Goal: Information Seeking & Learning: Check status

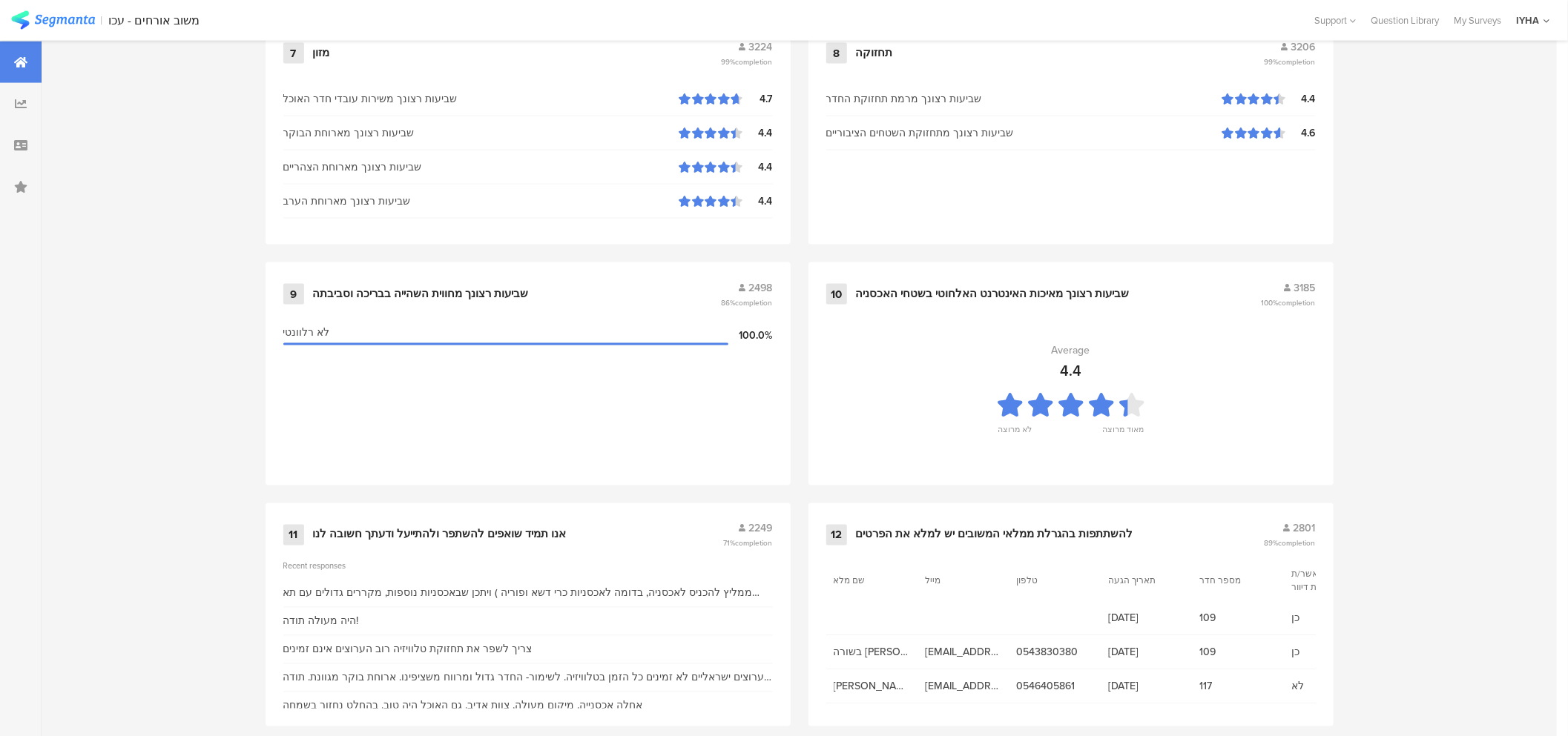
scroll to position [1440, 0]
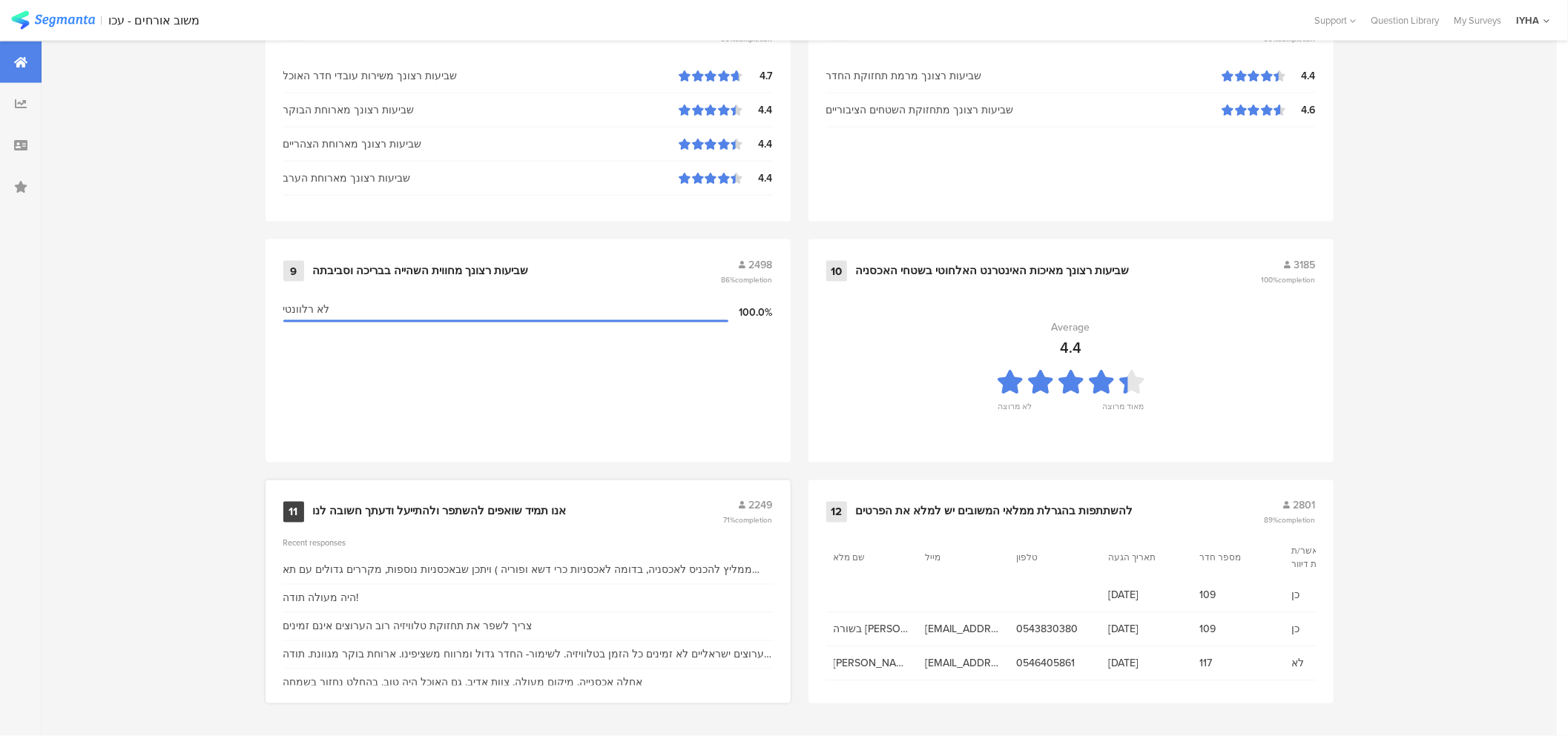
click at [438, 514] on div "אנו תמיד שואפים להשתפר ולהתייעל ודעתך חשובה לנו" at bounding box center [440, 512] width 254 height 15
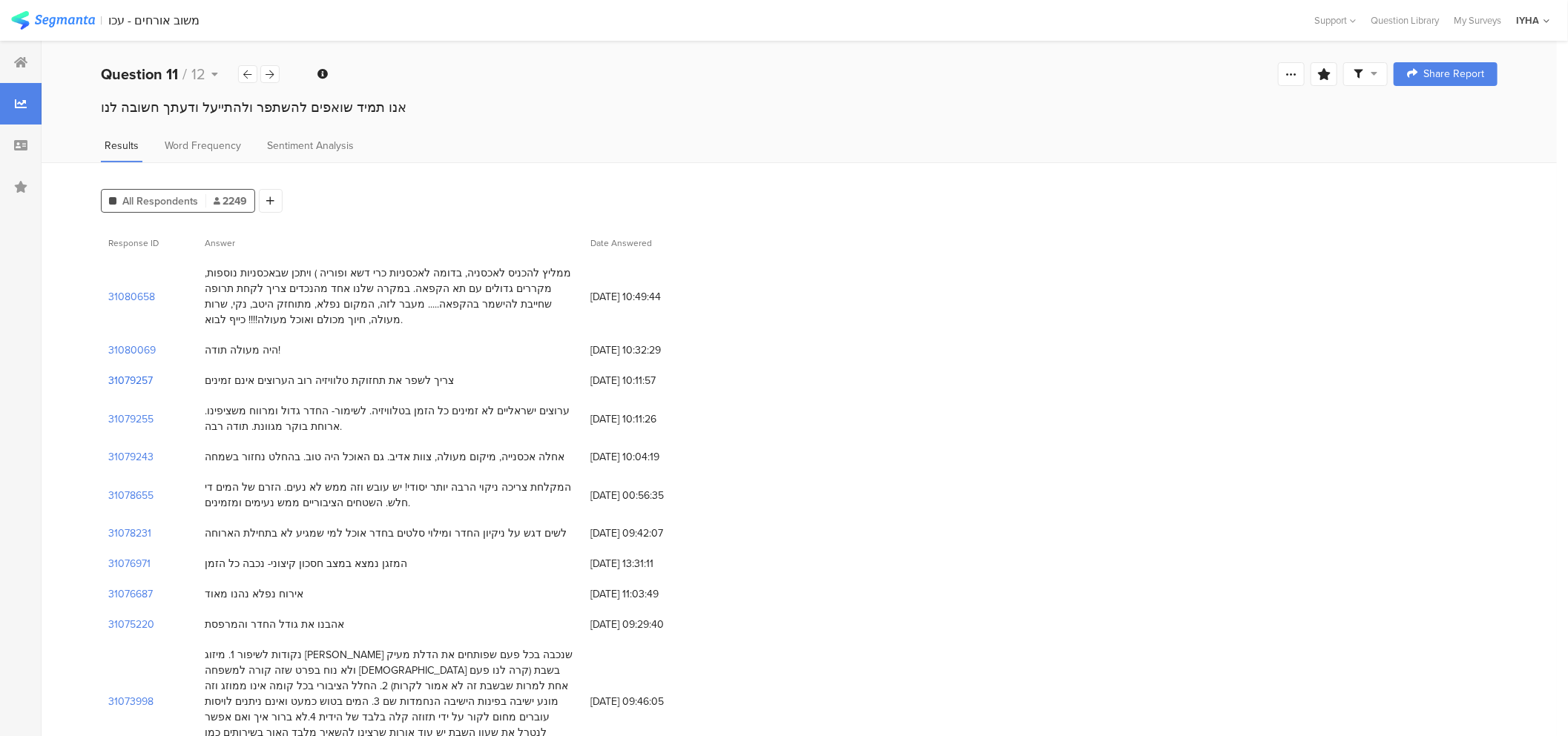
click at [116, 376] on section "31079257" at bounding box center [130, 380] width 45 height 16
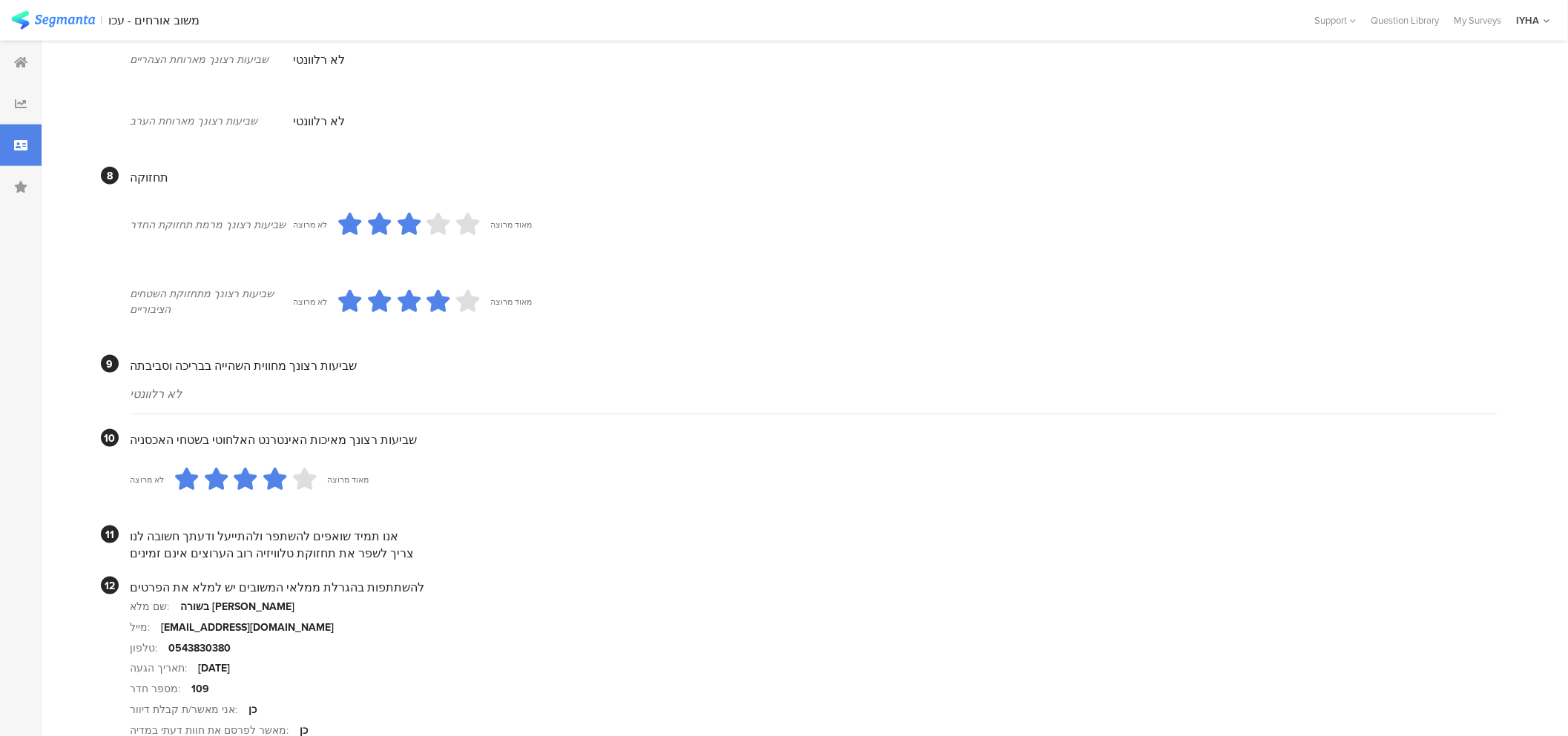
scroll to position [1214, 0]
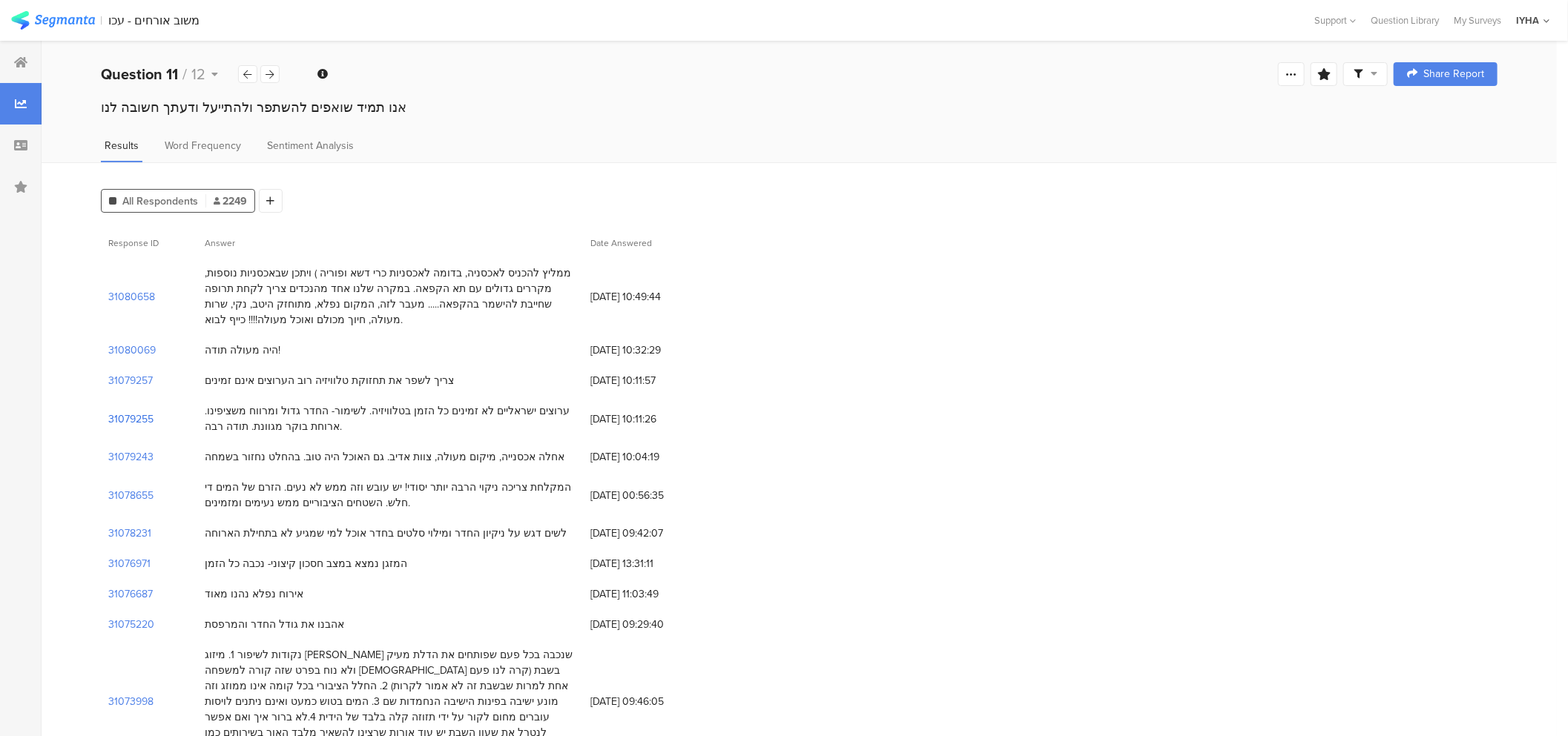
click at [144, 420] on section "31079255" at bounding box center [131, 419] width 46 height 16
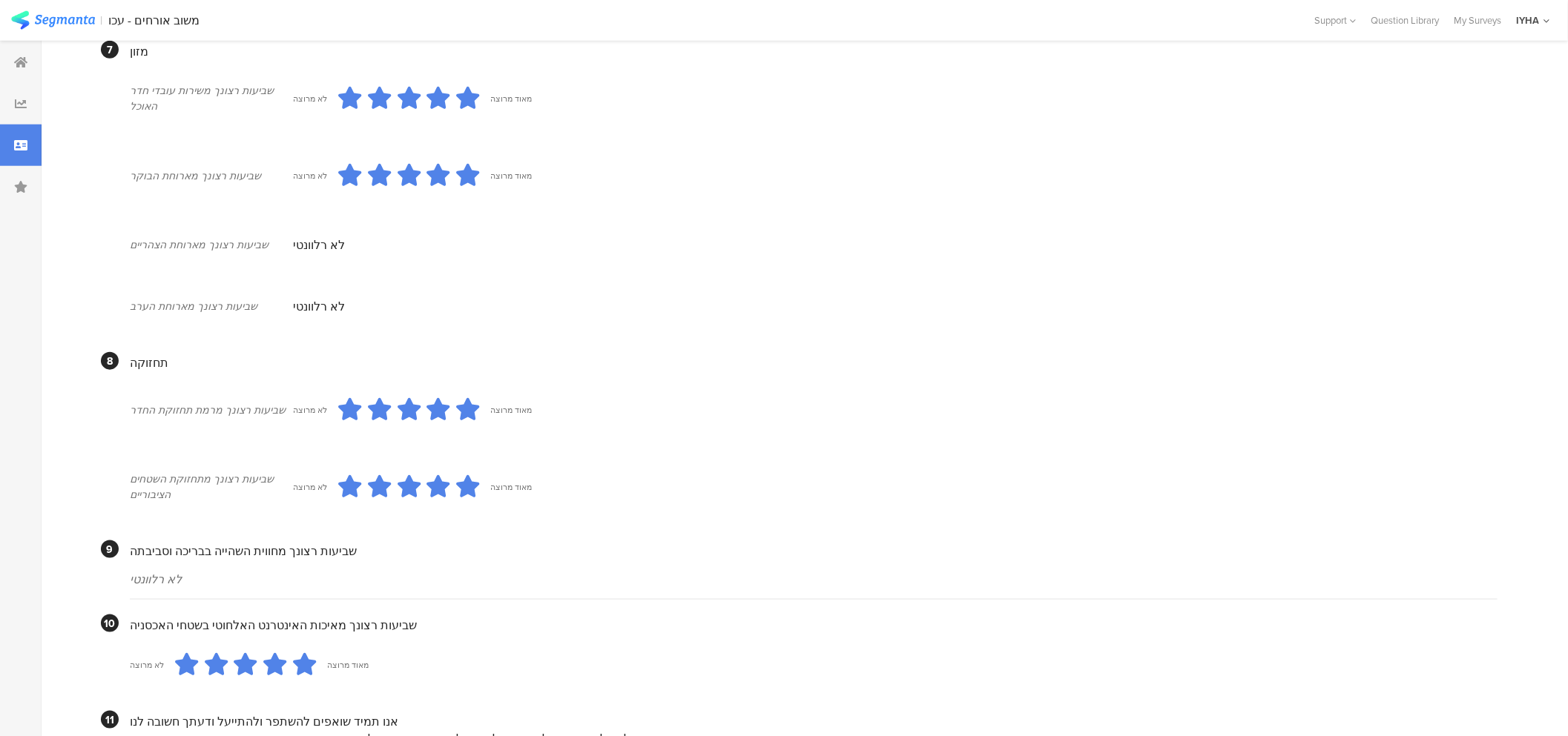
scroll to position [1214, 0]
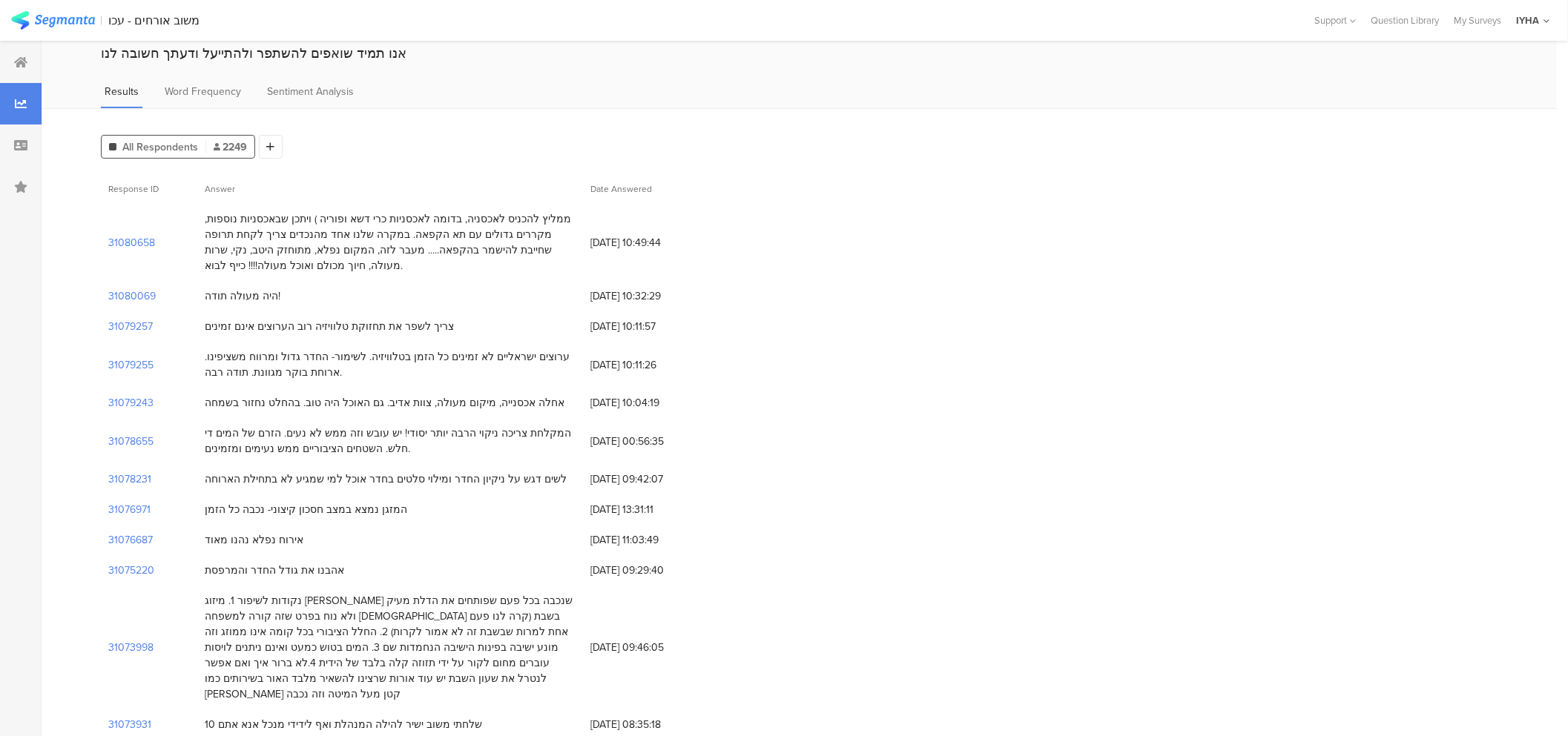
scroll to position [82, 0]
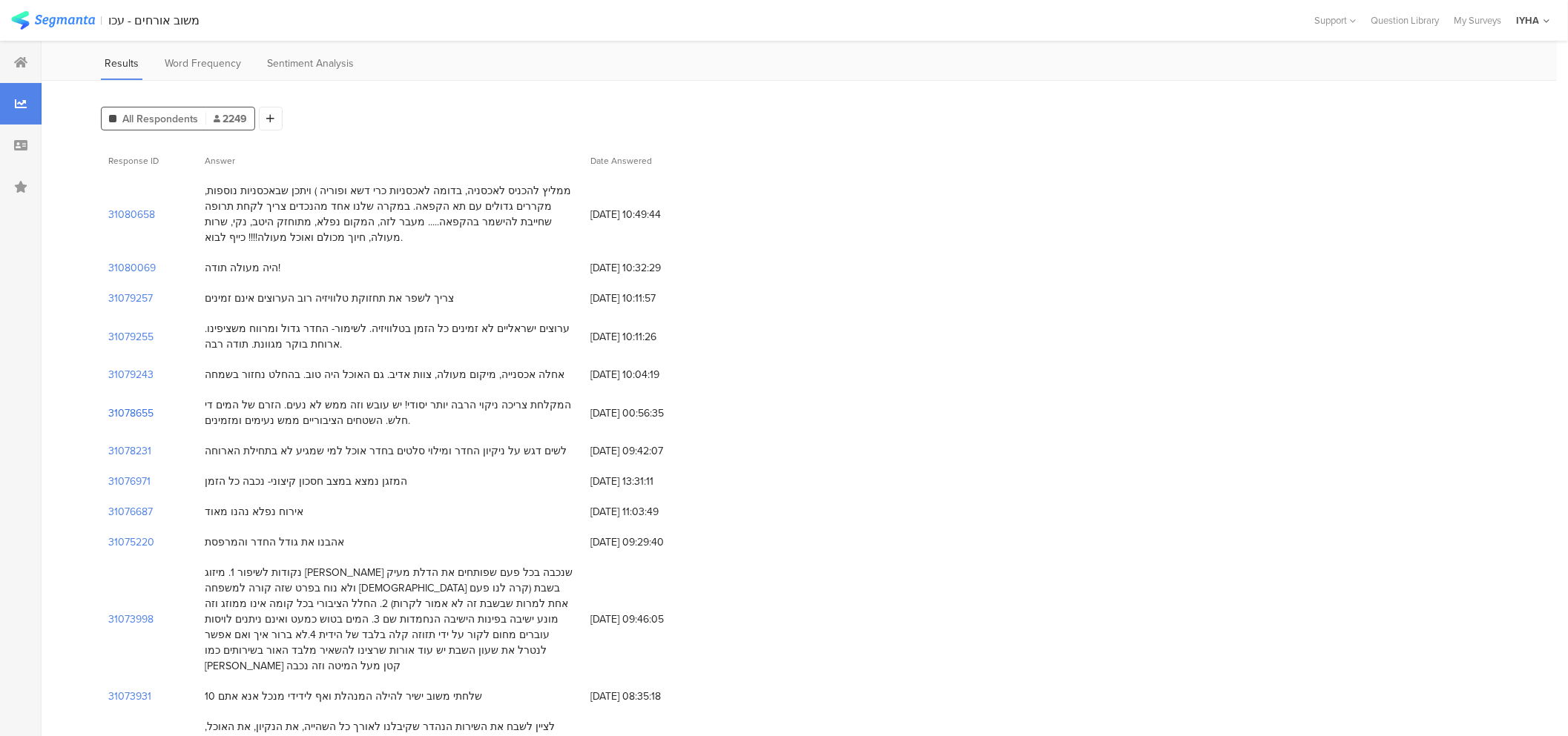
click at [137, 411] on section "31078655" at bounding box center [131, 413] width 46 height 16
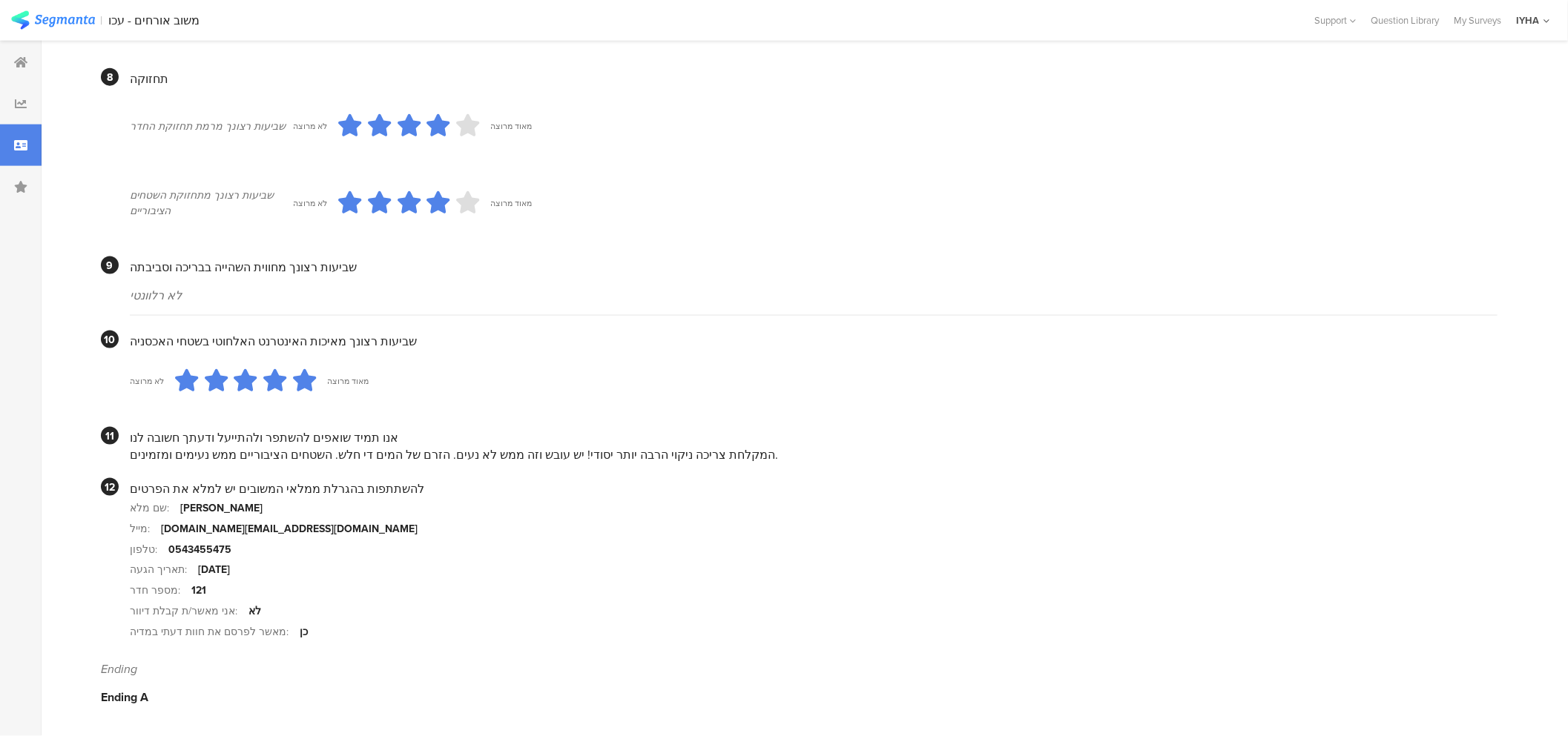
scroll to position [1229, 0]
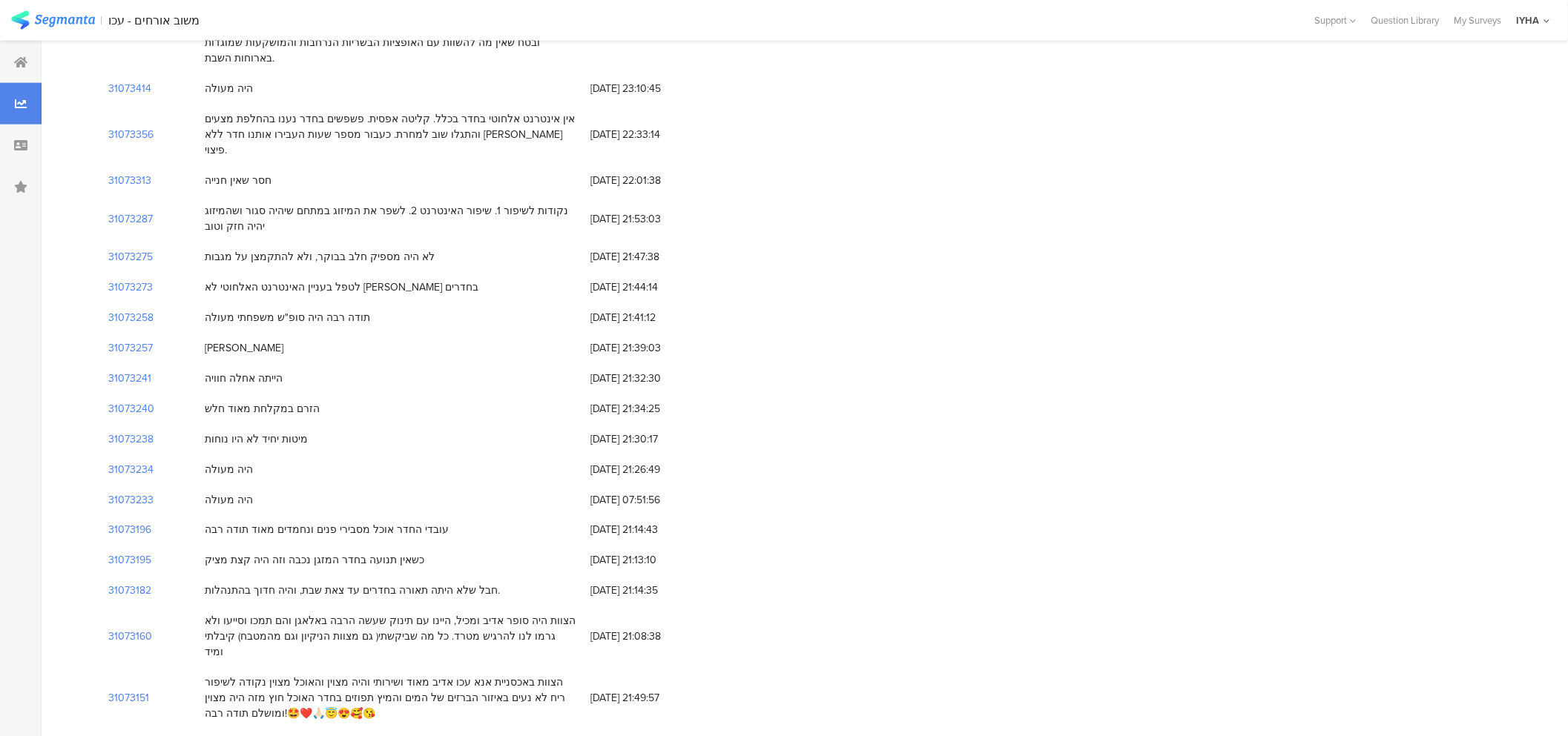
scroll to position [82, 0]
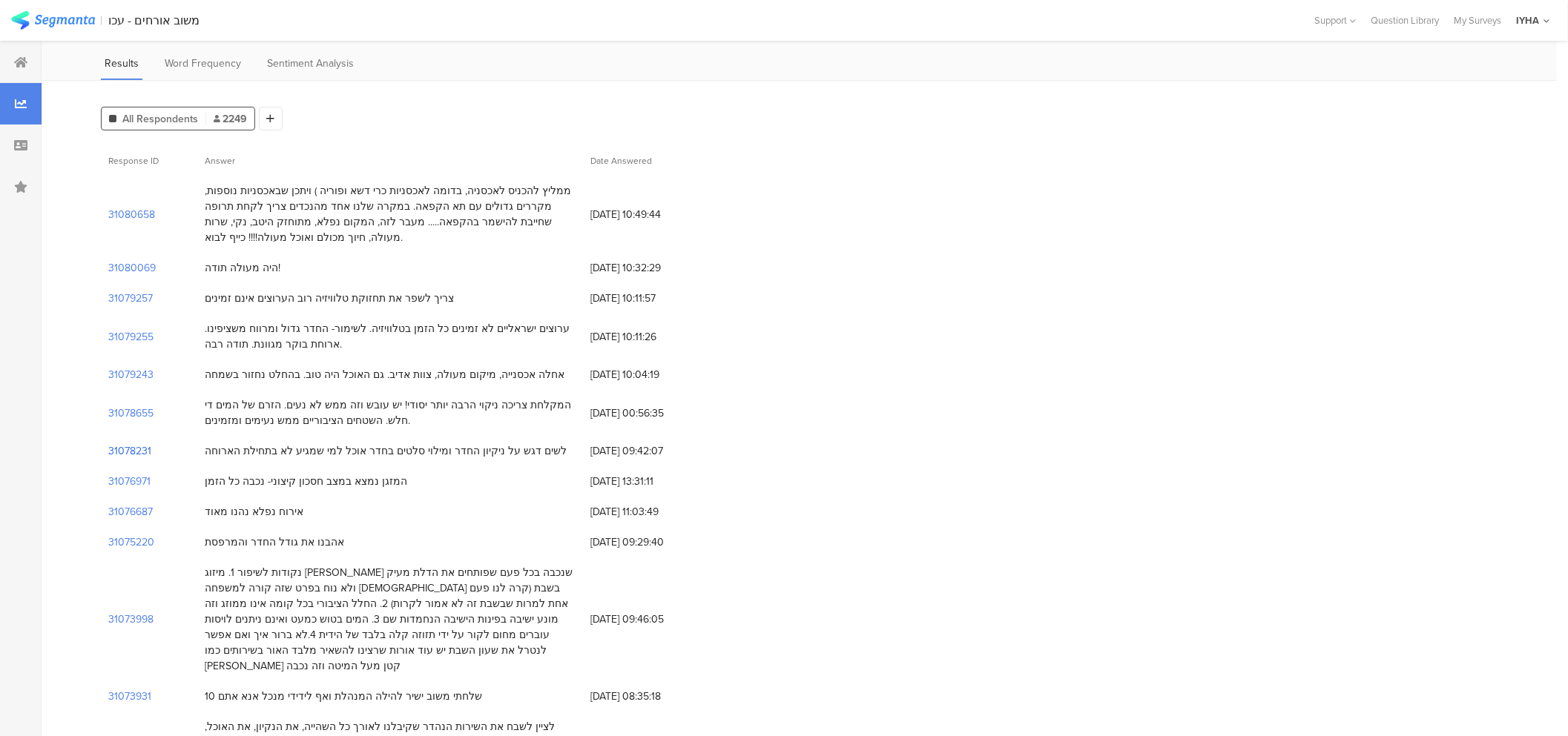
click at [129, 454] on section "31078231" at bounding box center [129, 452] width 43 height 16
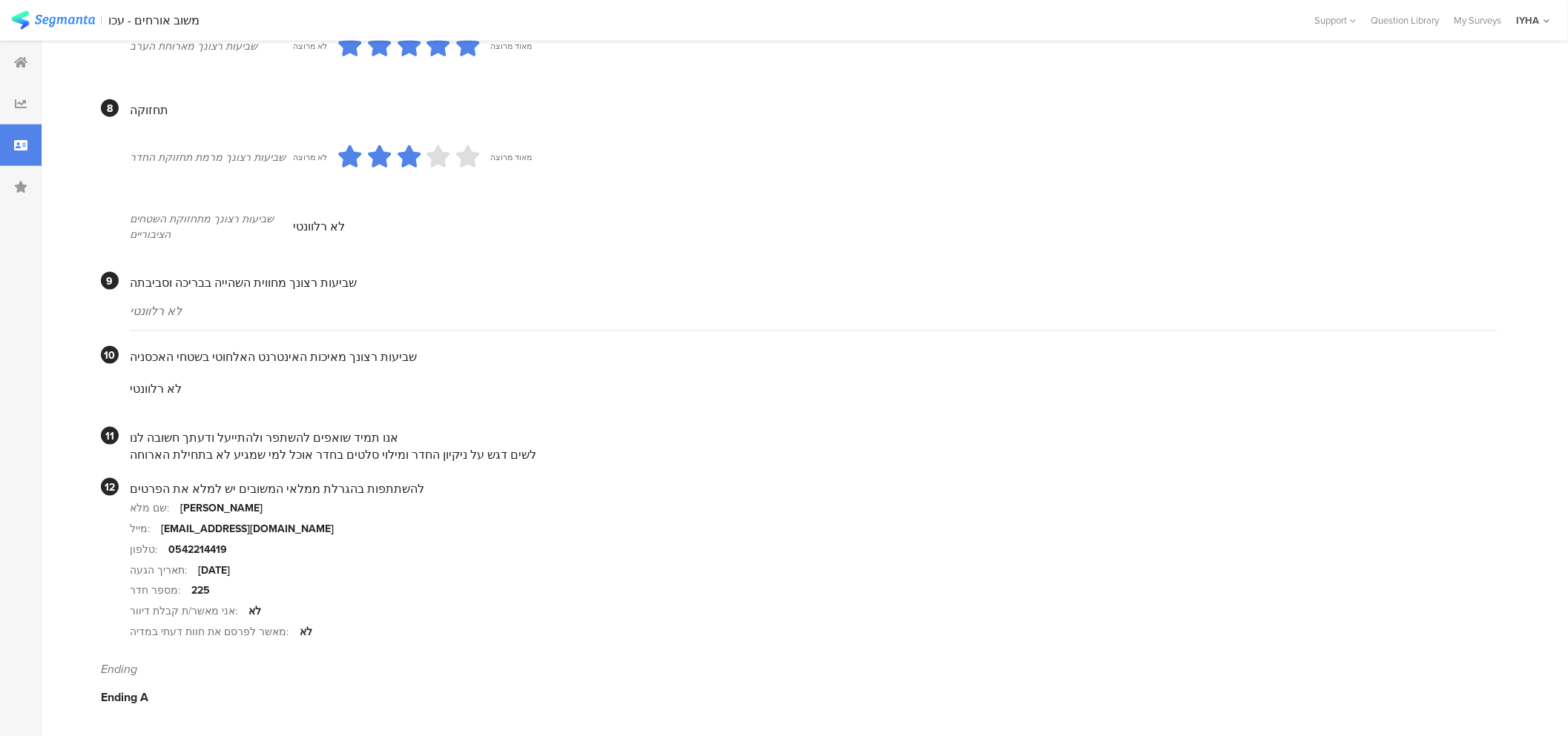
scroll to position [1200, 0]
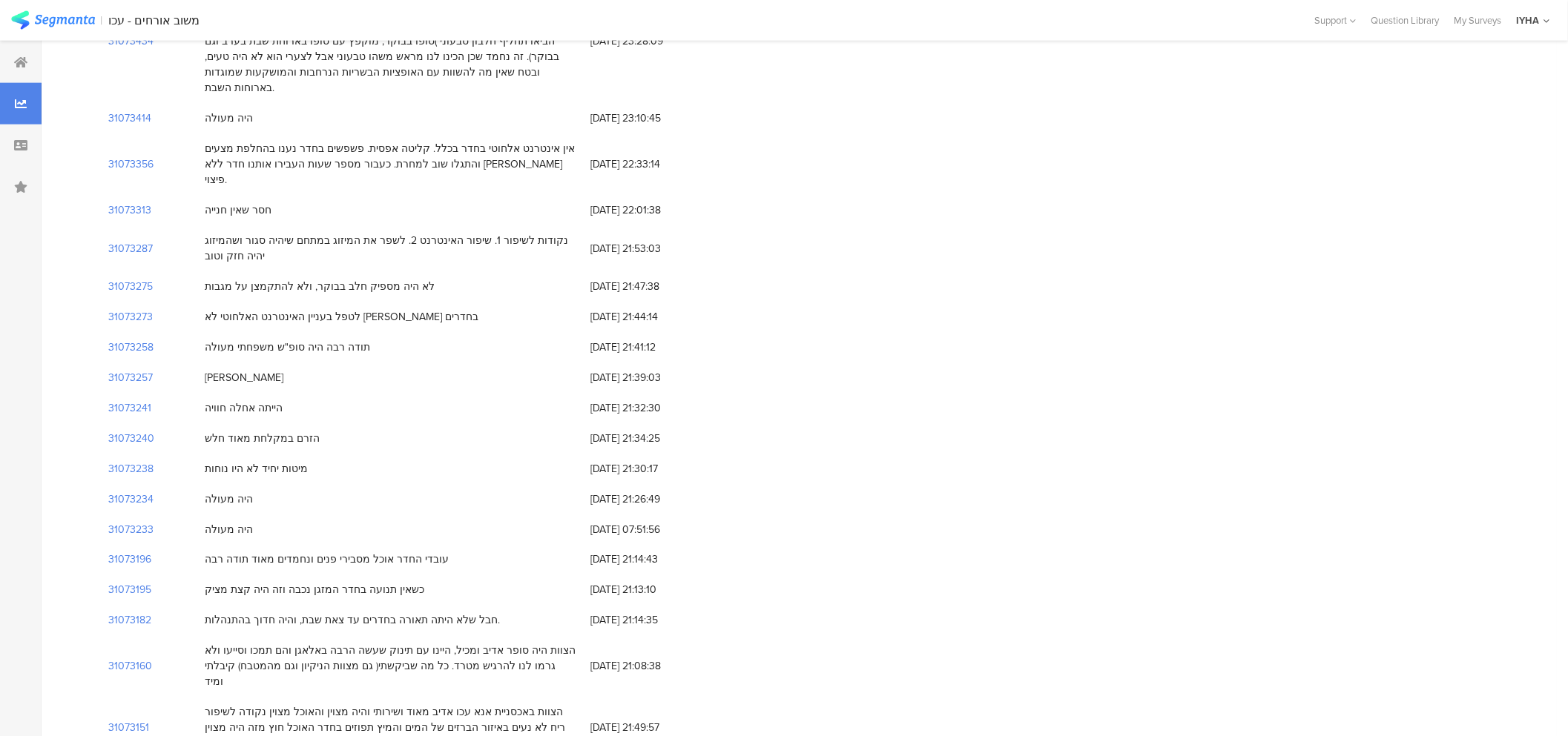
scroll to position [82, 0]
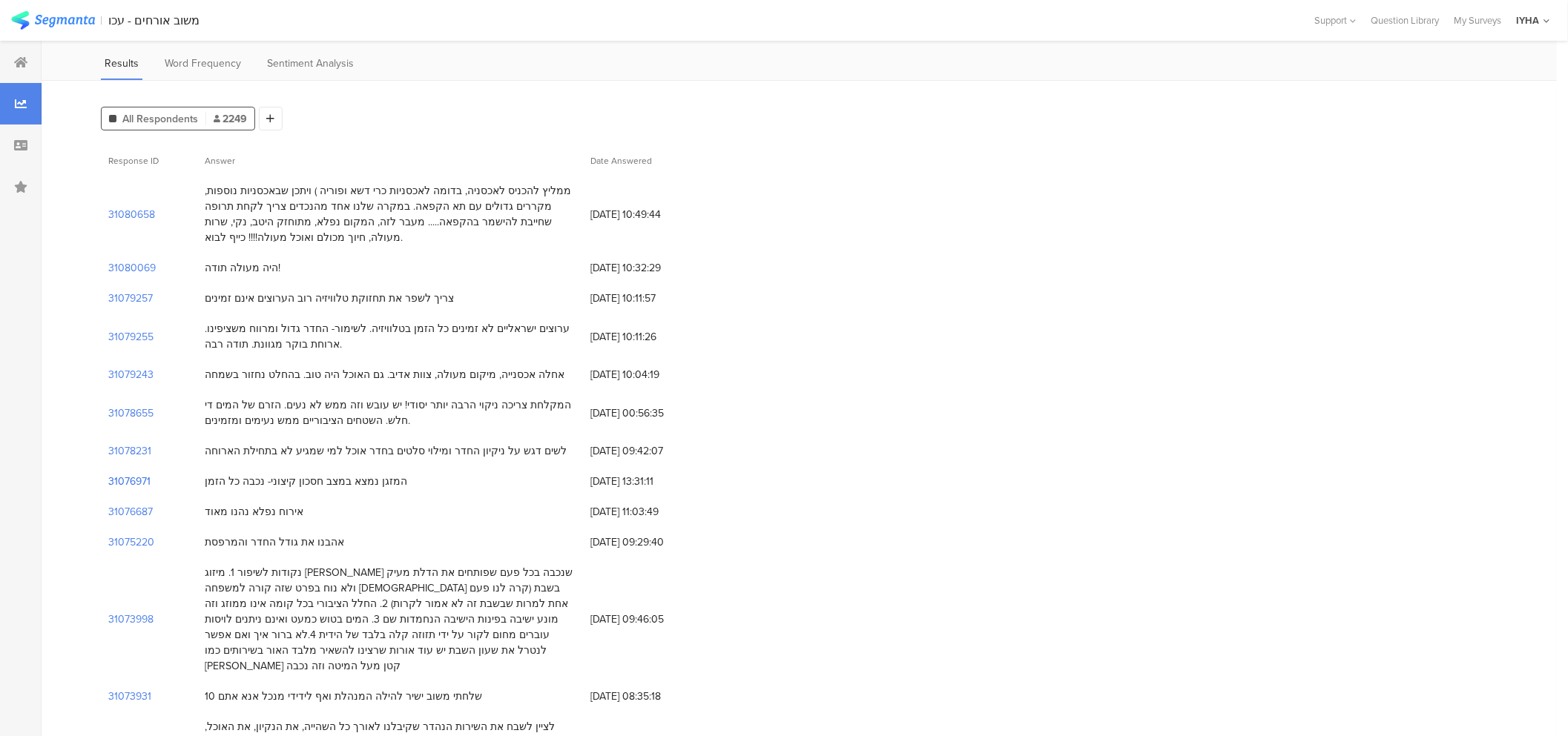
click at [119, 481] on section "31076971" at bounding box center [129, 481] width 43 height 16
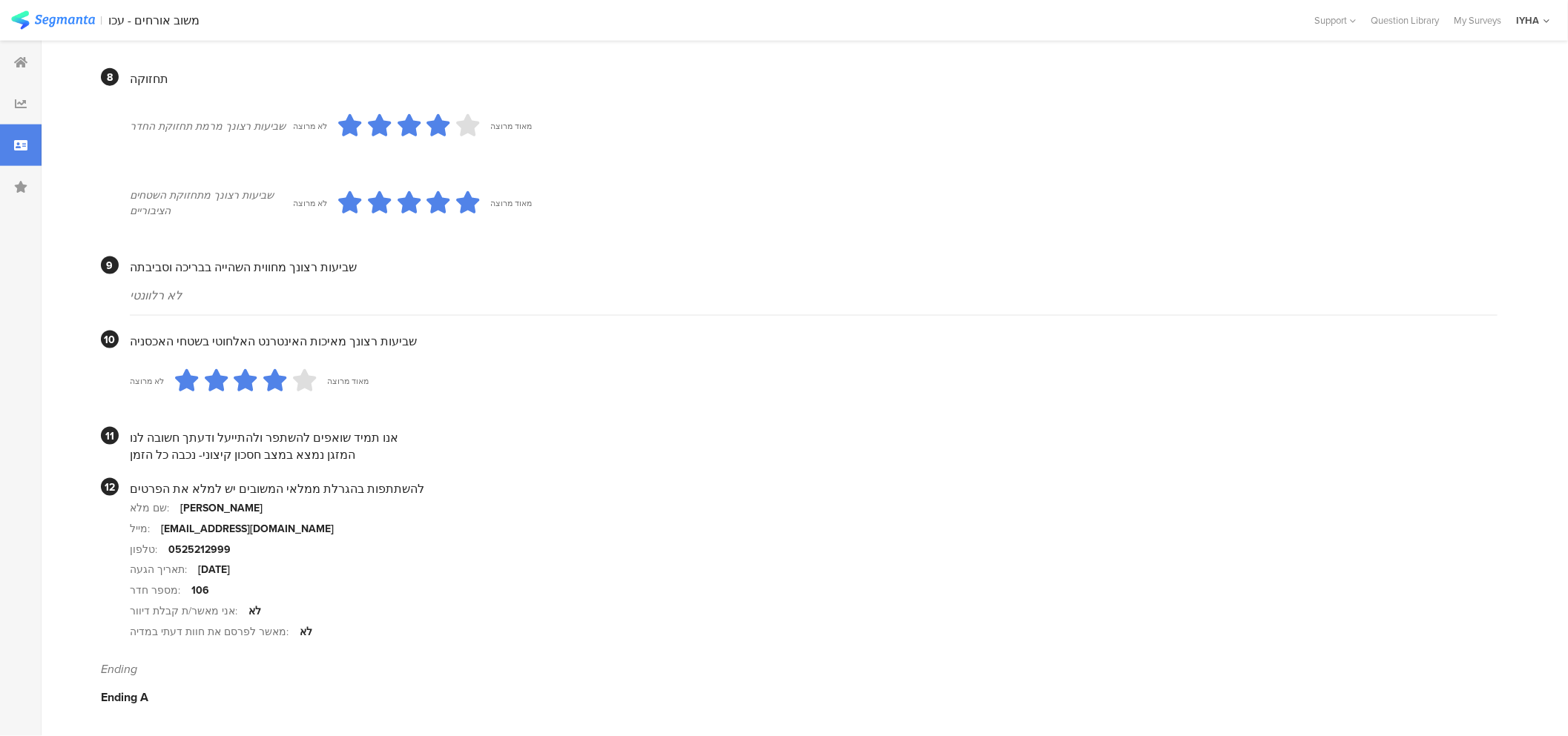
scroll to position [1229, 0]
